Goal: Information Seeking & Learning: Learn about a topic

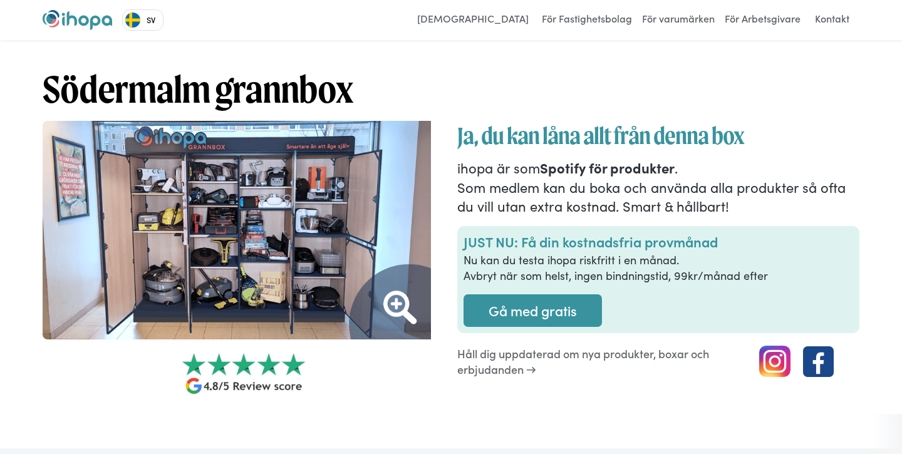
click at [510, 138] on h1 "Ja, du kan låna allt från denna box" at bounding box center [658, 136] width 402 height 30
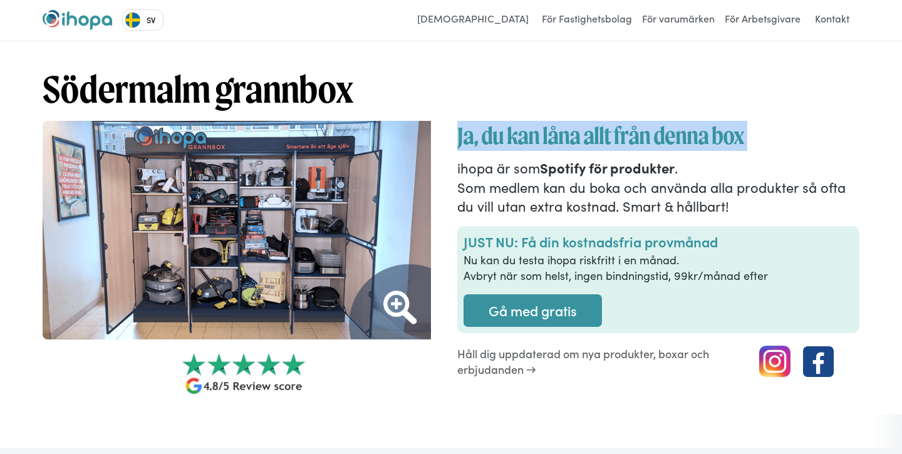
click at [467, 187] on p "ihopa är som Spotify för produkter . Som medlem kan du boka och använda alla pr…" at bounding box center [658, 187] width 402 height 58
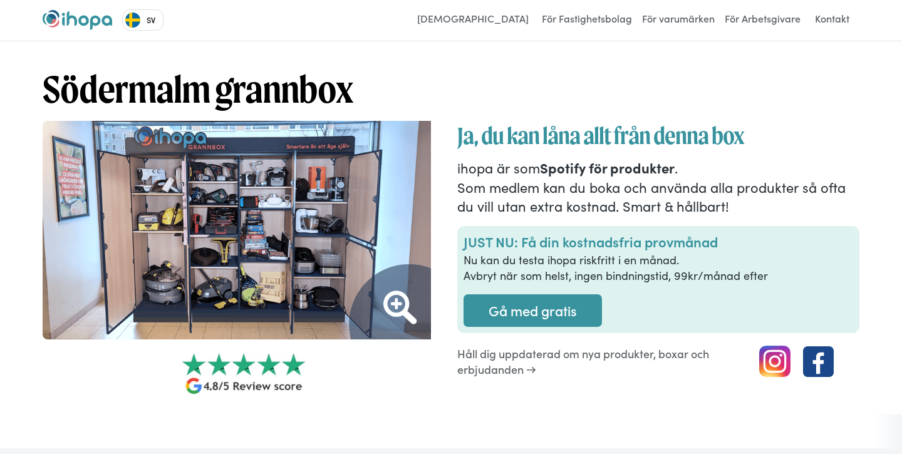
click at [467, 187] on p "ihopa är som Spotify för produkter . Som medlem kan du boka och använda alla pr…" at bounding box center [658, 187] width 402 height 58
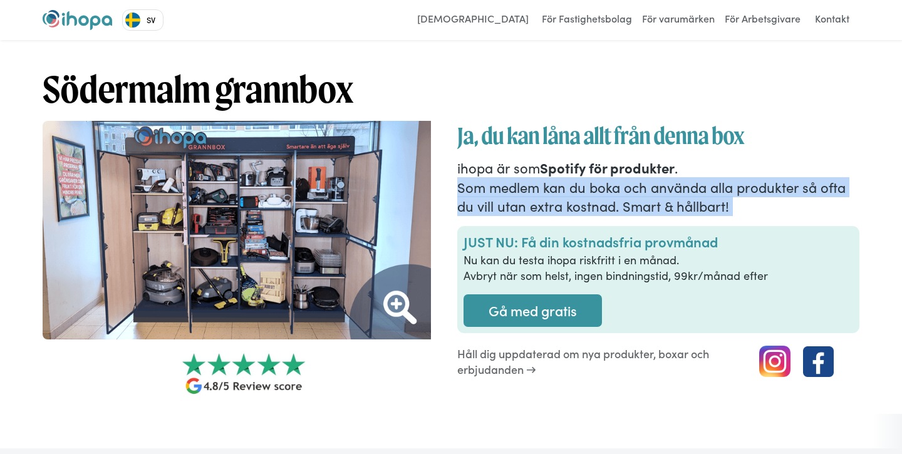
click at [496, 185] on p "ihopa är som Spotify för produkter . Som medlem kan du boka och använda alla pr…" at bounding box center [658, 187] width 402 height 58
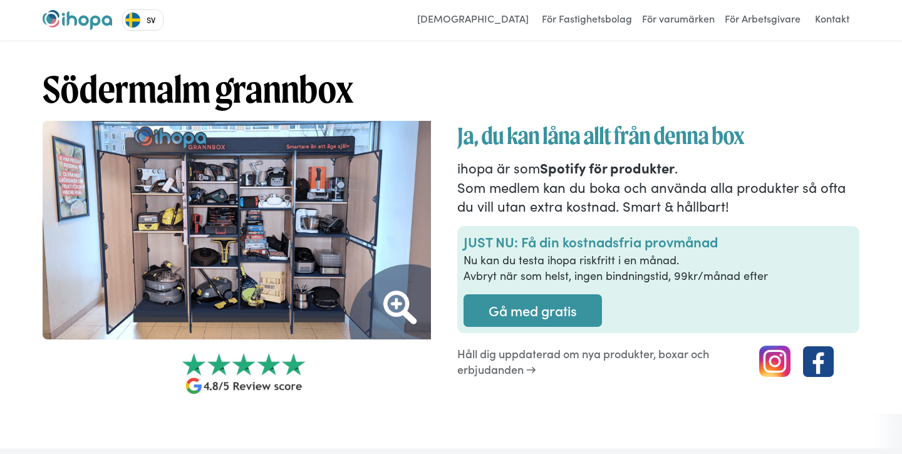
click at [496, 185] on p "ihopa är som Spotify för produkter . Som medlem kan du boka och använda alla pr…" at bounding box center [658, 187] width 402 height 58
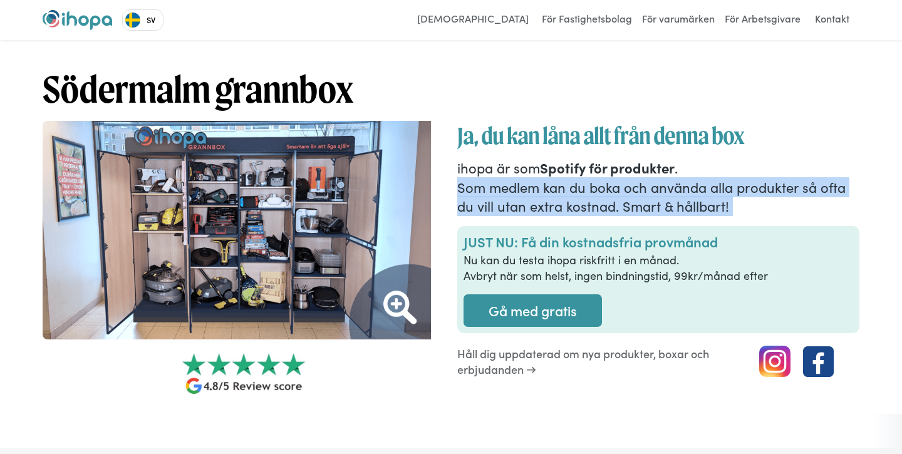
click at [524, 173] on p "ihopa är som Spotify för produkter . Som medlem kan du boka och använda alla pr…" at bounding box center [658, 187] width 402 height 58
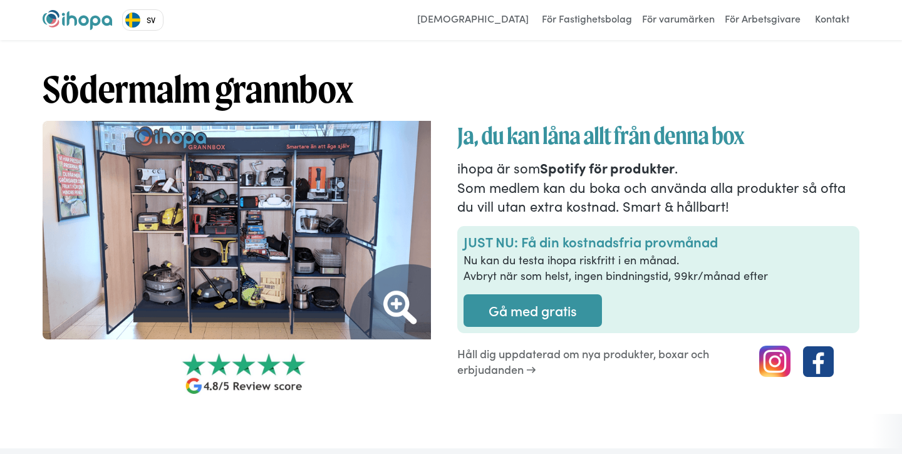
click at [524, 173] on p "ihopa är som Spotify för produkter . Som medlem kan du boka och använda alla pr…" at bounding box center [658, 187] width 402 height 58
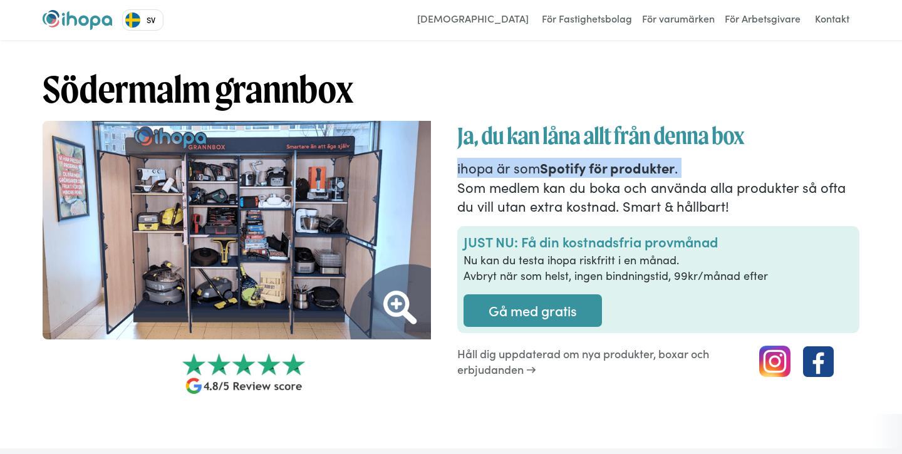
click at [533, 189] on p "ihopa är som Spotify för produkter . Som medlem kan du boka och använda alla pr…" at bounding box center [658, 187] width 402 height 58
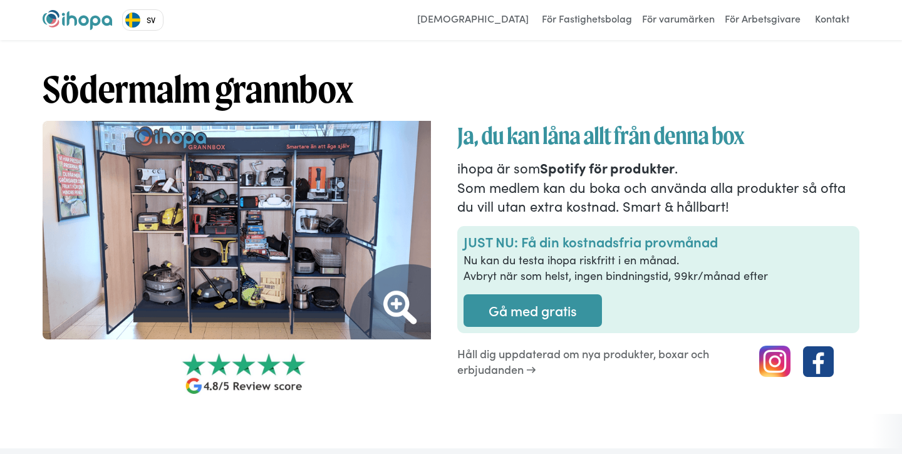
click at [533, 189] on p "ihopa är som Spotify för produkter . Som medlem kan du boka och använda alla pr…" at bounding box center [658, 187] width 402 height 58
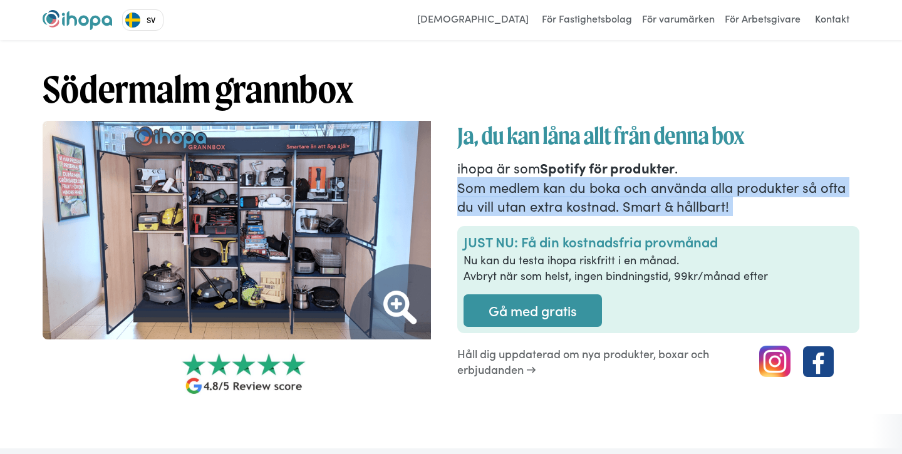
click at [498, 189] on p "ihopa är som Spotify för produkter . Som medlem kan du boka och använda alla pr…" at bounding box center [658, 187] width 402 height 58
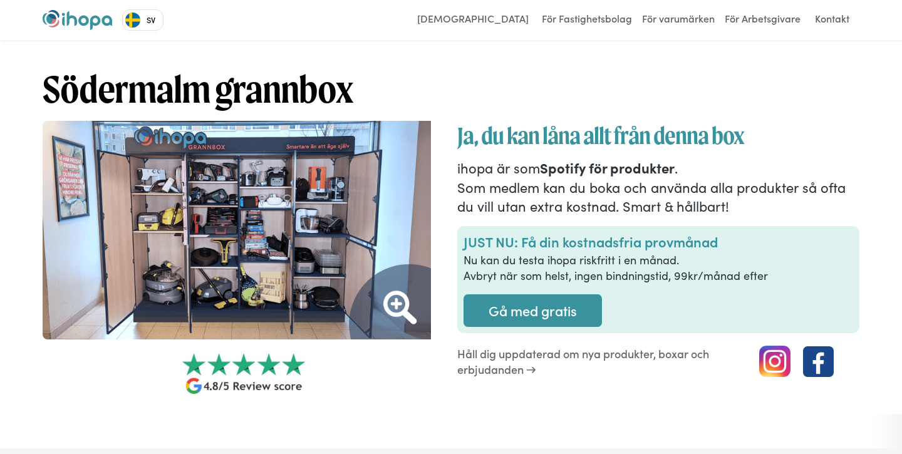
click at [498, 189] on p "ihopa är som Spotify för produkter . Som medlem kan du boka och använda alla pr…" at bounding box center [658, 187] width 402 height 58
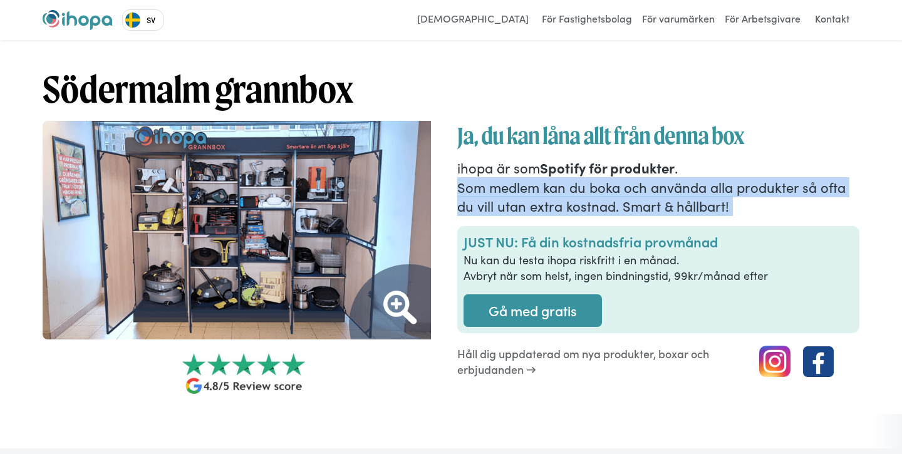
click at [261, 210] on img at bounding box center [244, 230] width 402 height 219
